Goal: Information Seeking & Learning: Learn about a topic

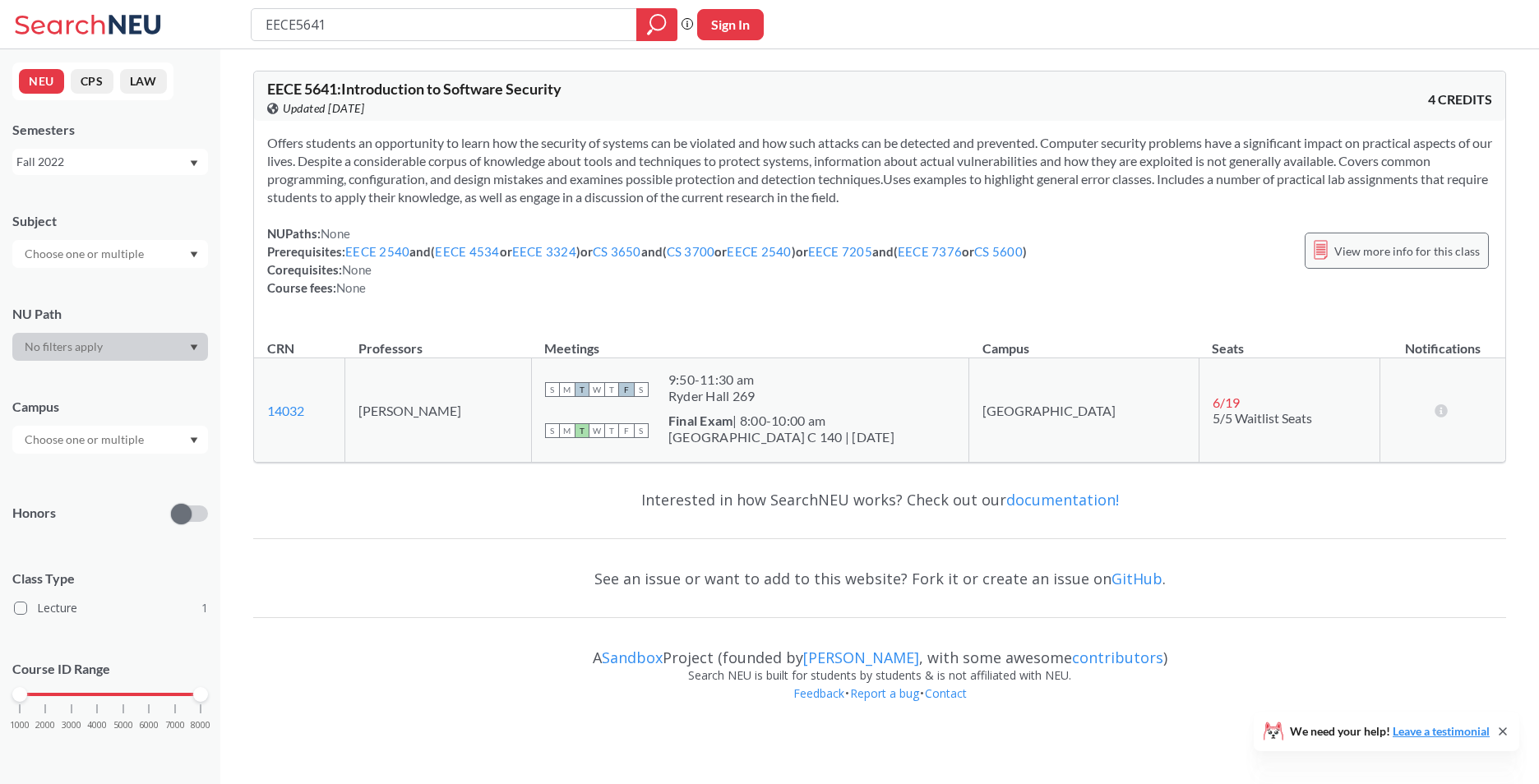
click at [1462, 261] on div "View more info for this class" at bounding box center [1397, 250] width 184 height 36
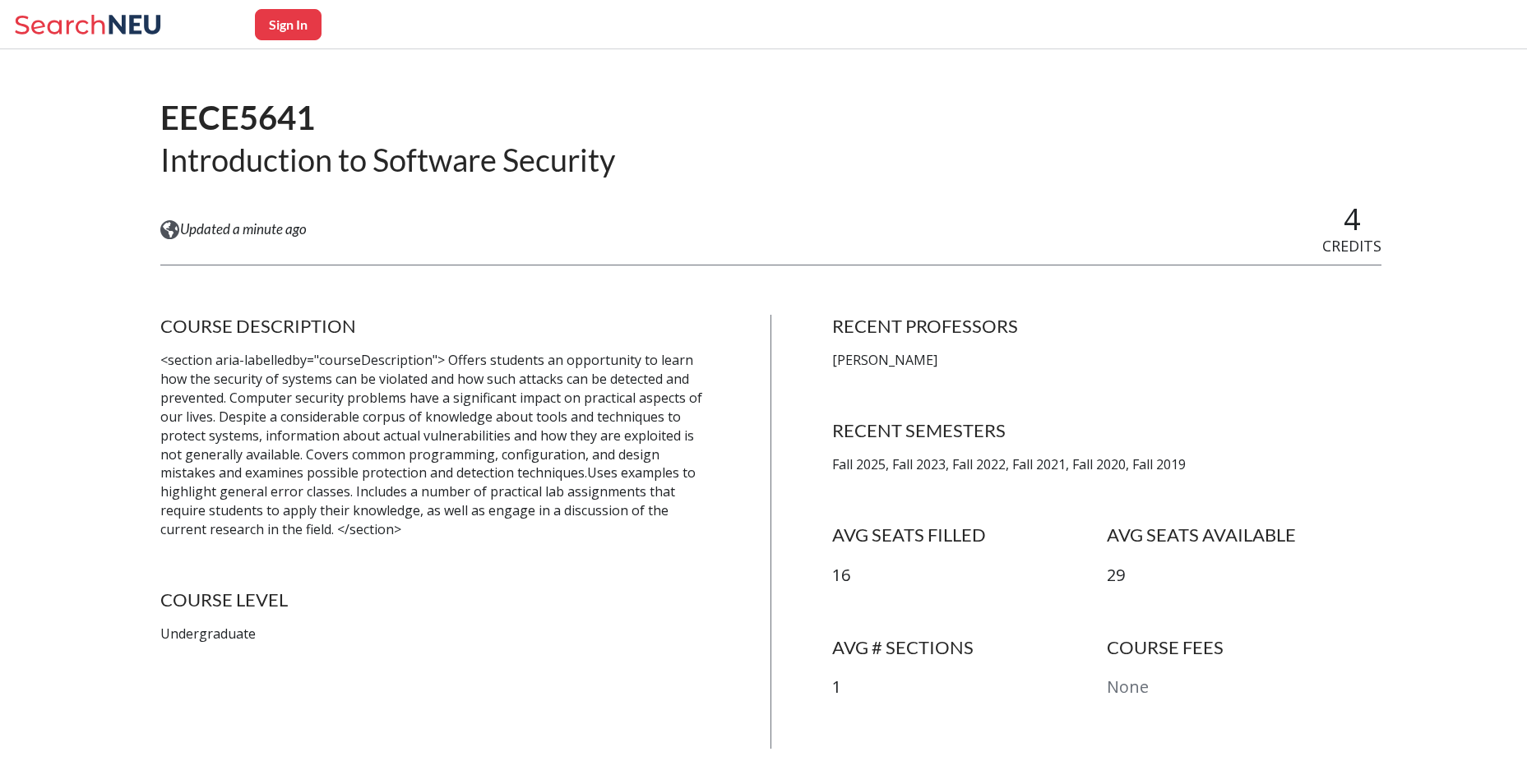
scroll to position [165, 0]
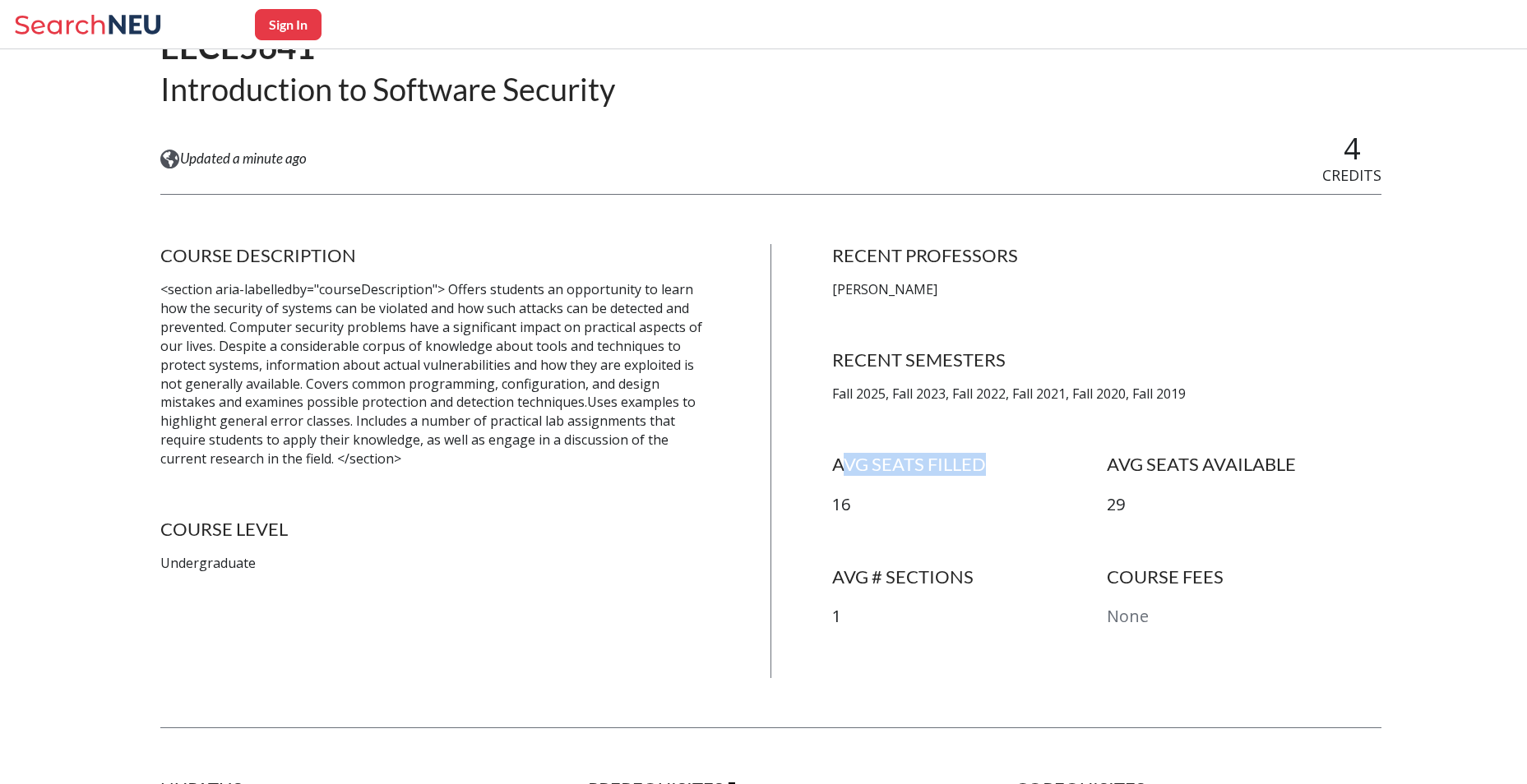
drag, startPoint x: 845, startPoint y: 467, endPoint x: 993, endPoint y: 462, distance: 148.1
click at [993, 462] on h4 "AVG SEATS FILLED" at bounding box center [968, 463] width 274 height 23
drag, startPoint x: 993, startPoint y: 462, endPoint x: 1007, endPoint y: 567, distance: 105.9
click at [1007, 567] on h4 "AVG # SECTIONS" at bounding box center [968, 576] width 274 height 23
drag, startPoint x: 824, startPoint y: 466, endPoint x: 1030, endPoint y: 455, distance: 206.3
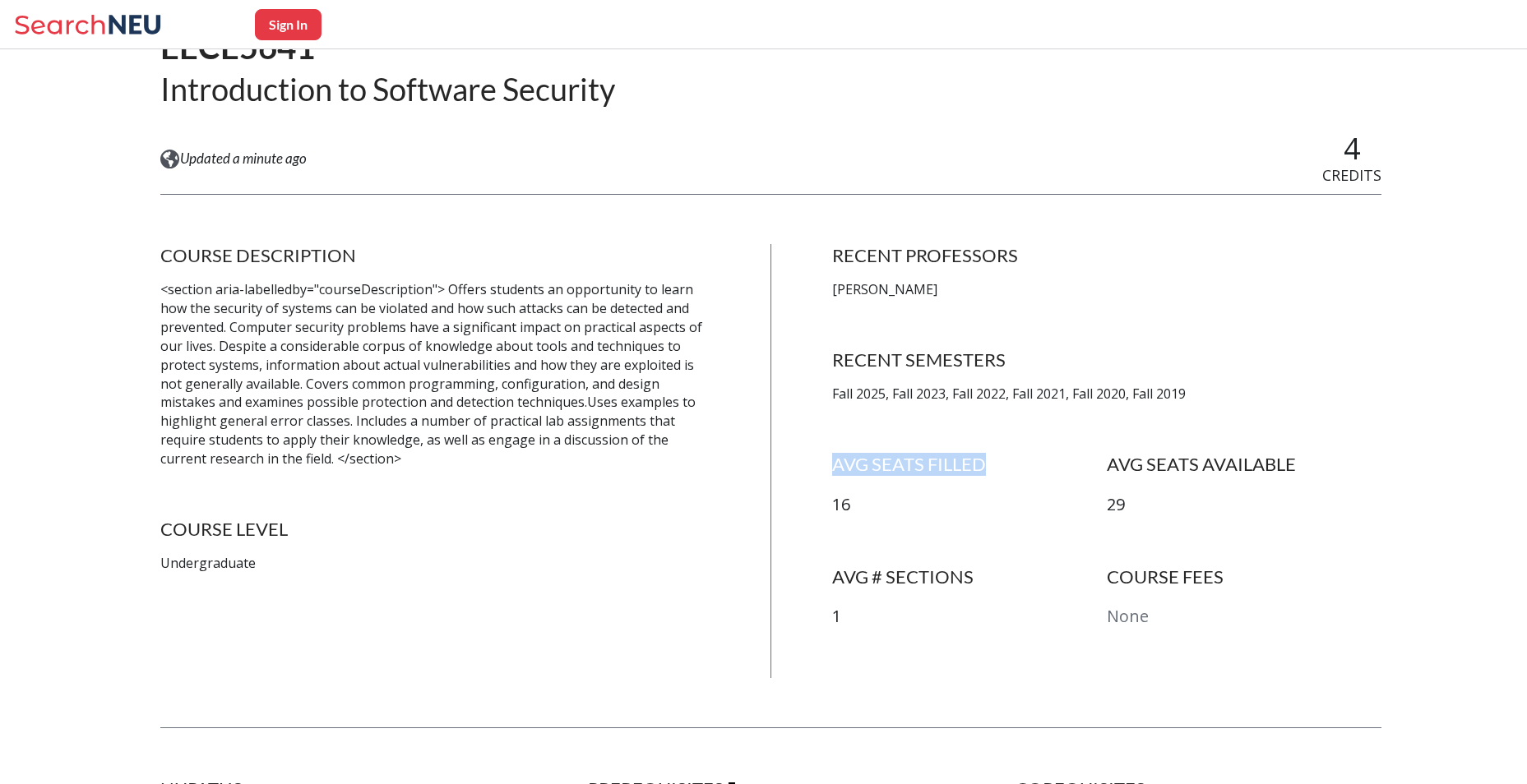
click at [1030, 455] on div "COURSE DESCRIPTION <section aria-labelledby="courseDescription"> Offers student…" at bounding box center [771, 461] width 1222 height 434
drag, startPoint x: 1030, startPoint y: 455, endPoint x: 1121, endPoint y: 514, distance: 108.5
click at [1121, 514] on p "29" at bounding box center [1244, 505] width 274 height 24
drag, startPoint x: 1123, startPoint y: 469, endPoint x: 1311, endPoint y: 472, distance: 188.0
click at [1311, 472] on h4 "AVG SEATS AVAILABLE" at bounding box center [1244, 463] width 274 height 23
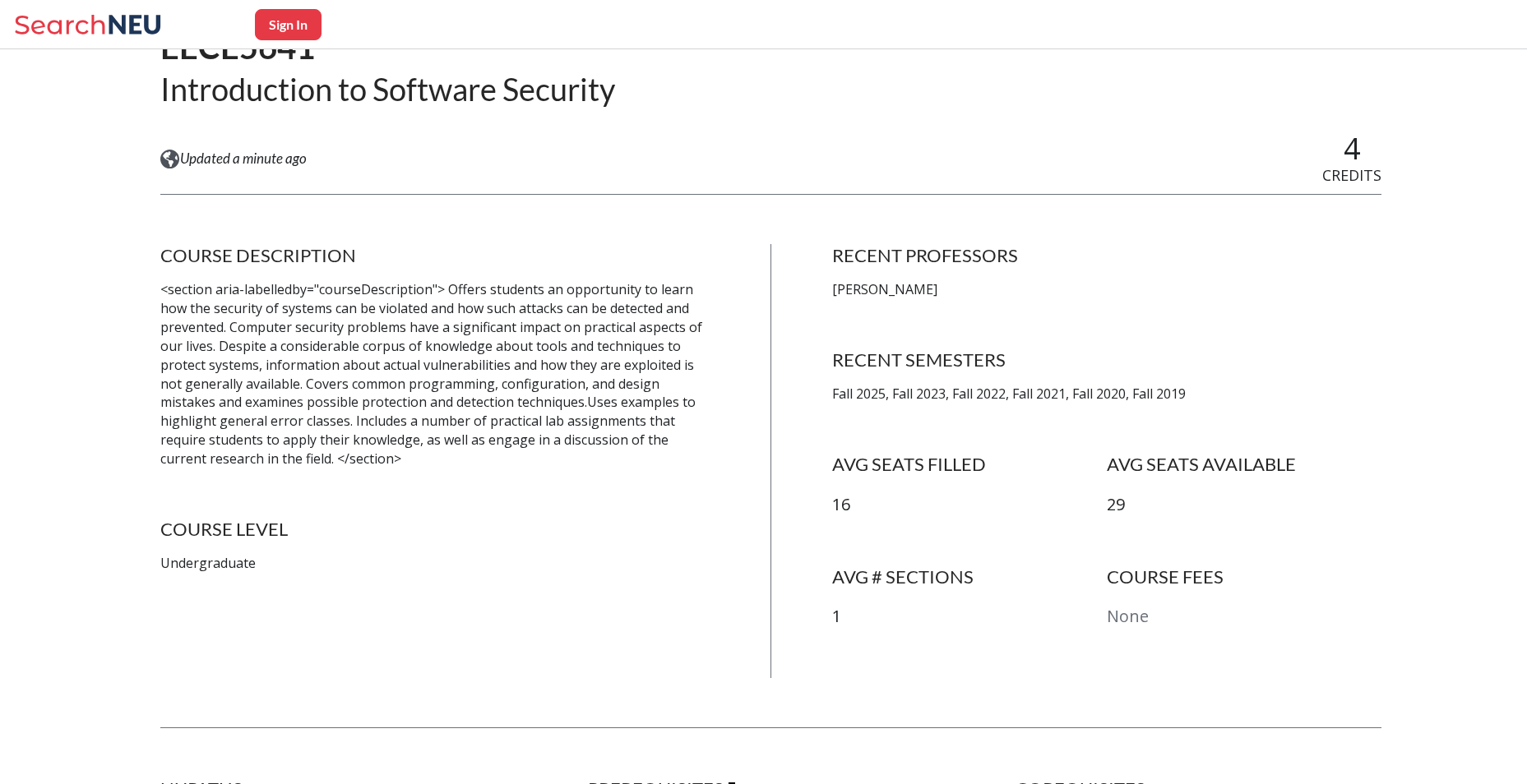
drag, startPoint x: 1311, startPoint y: 472, endPoint x: 1296, endPoint y: 558, distance: 87.3
click at [1296, 557] on div "AVG SEATS FILLED 16 AVG SEATS AVAILABLE 29" at bounding box center [1107, 509] width 550 height 113
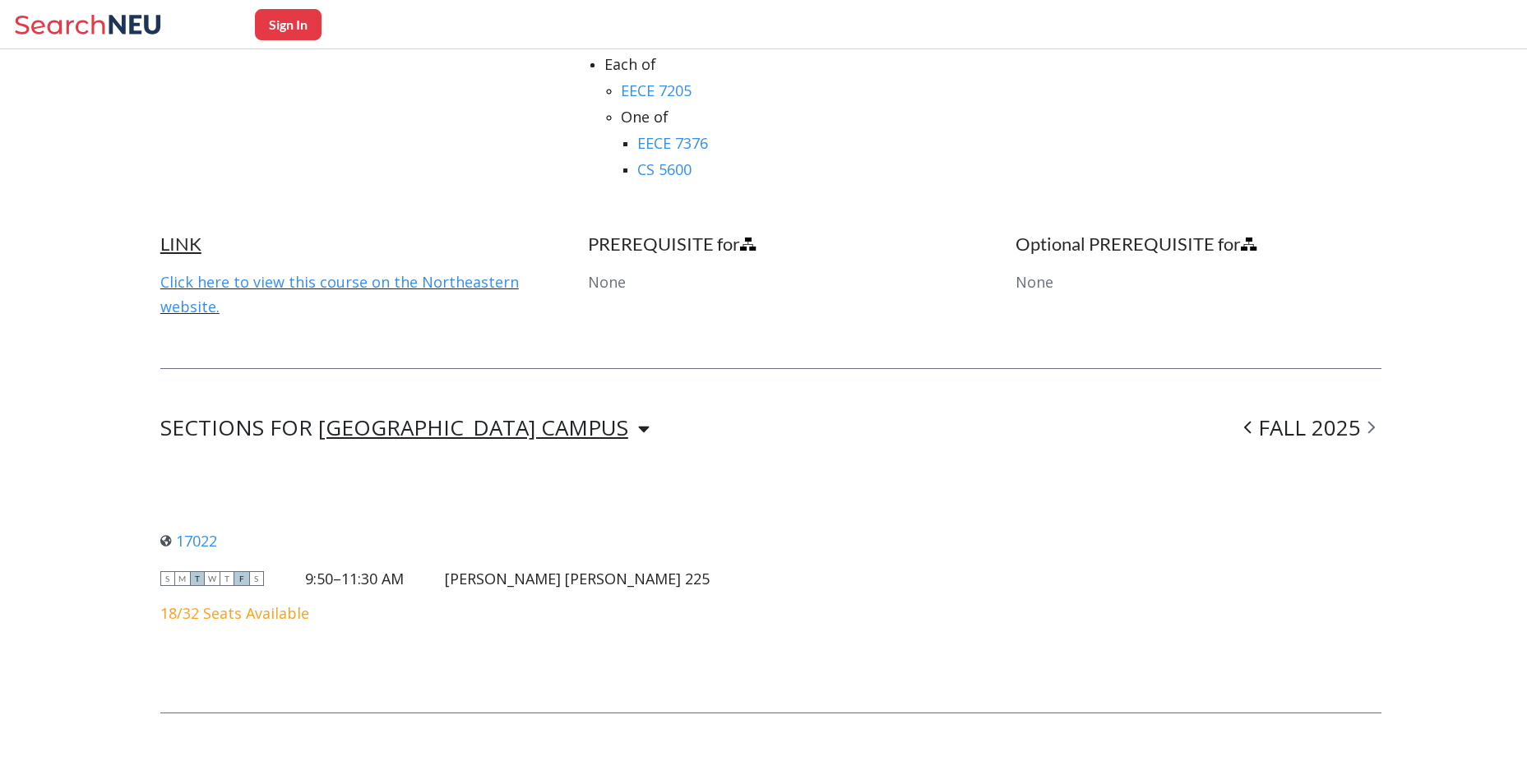
scroll to position [1267, 0]
